Goal: Use online tool/utility: Utilize a website feature to perform a specific function

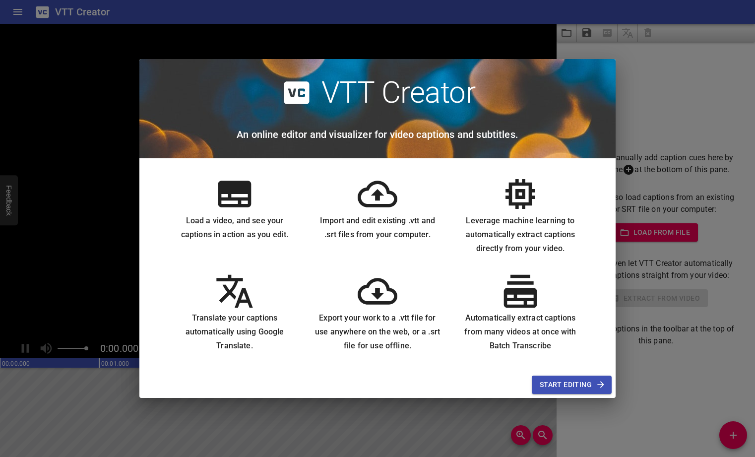
click at [367, 403] on div "VTT Creator An online editor and visualizer for video captions and subtitles. L…" at bounding box center [377, 228] width 755 height 457
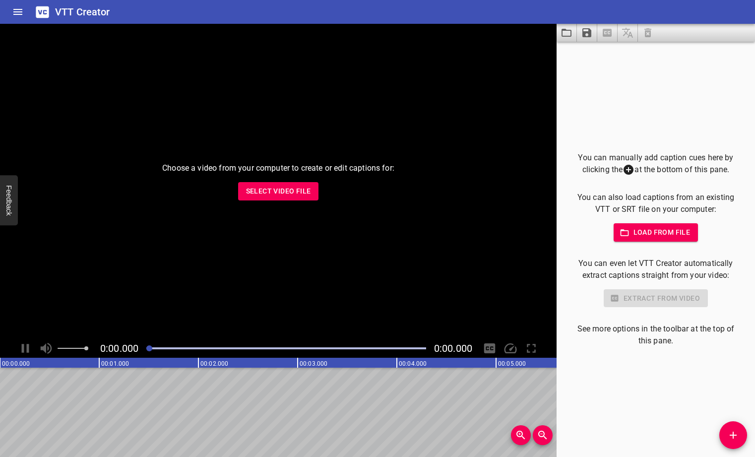
click at [267, 195] on span "Select Video File" at bounding box center [278, 191] width 65 height 12
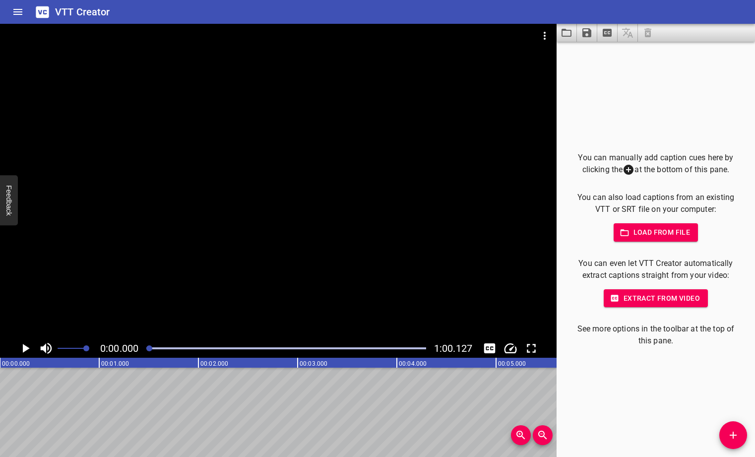
drag, startPoint x: 85, startPoint y: 405, endPoint x: 88, endPoint y: 394, distance: 11.5
click at [23, 346] on icon "Play/Pause" at bounding box center [26, 348] width 7 height 9
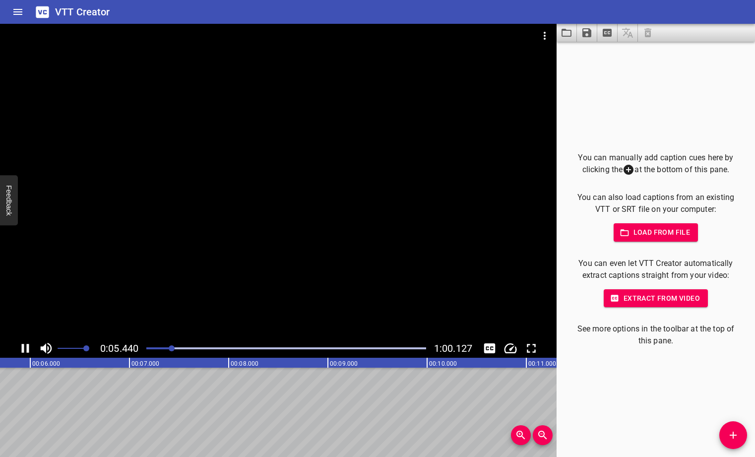
click at [24, 348] on icon "Play/Pause" at bounding box center [25, 348] width 15 height 15
click at [606, 34] on icon "Extract captions from video" at bounding box center [607, 33] width 9 height 8
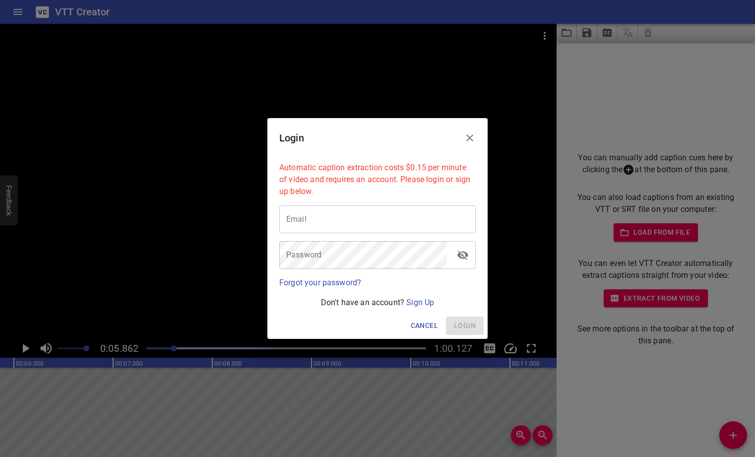
click at [469, 135] on icon "Close" at bounding box center [470, 138] width 12 height 12
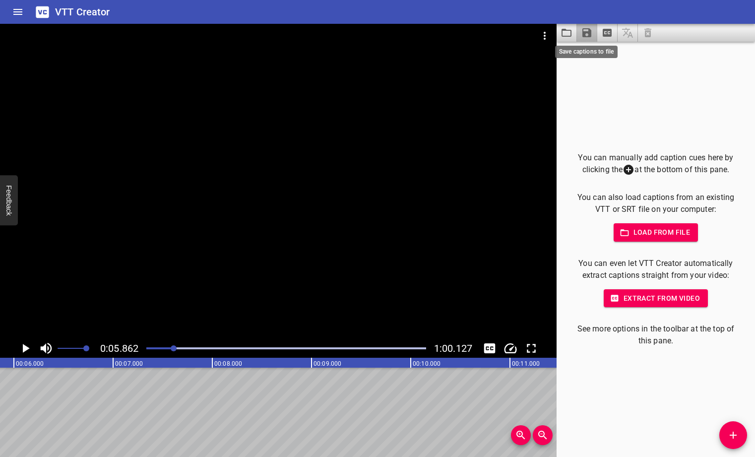
click at [581, 35] on icon "Save captions to file" at bounding box center [587, 33] width 12 height 12
click at [591, 52] on li "Save to VTT file" at bounding box center [613, 55] width 73 height 18
